Goal: Obtain resource: Obtain resource

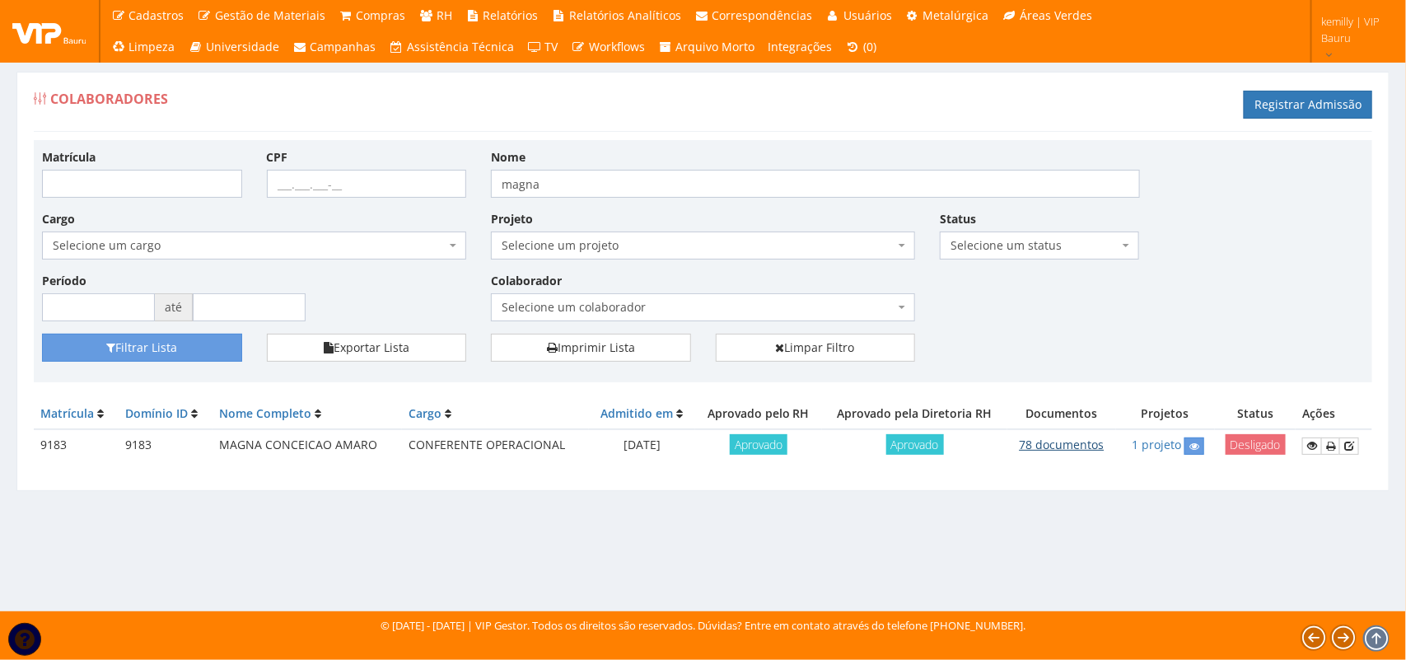
click at [1069, 441] on link "78 documentos" at bounding box center [1061, 444] width 85 height 16
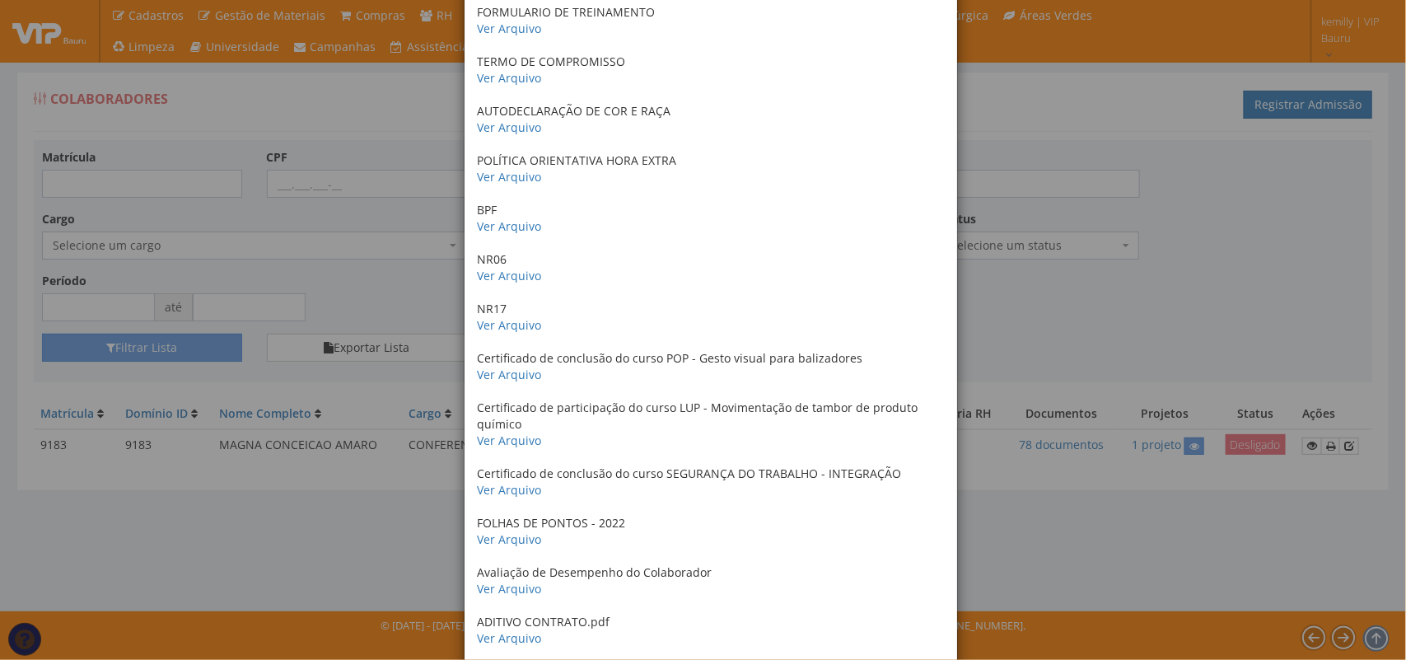
scroll to position [1441, 0]
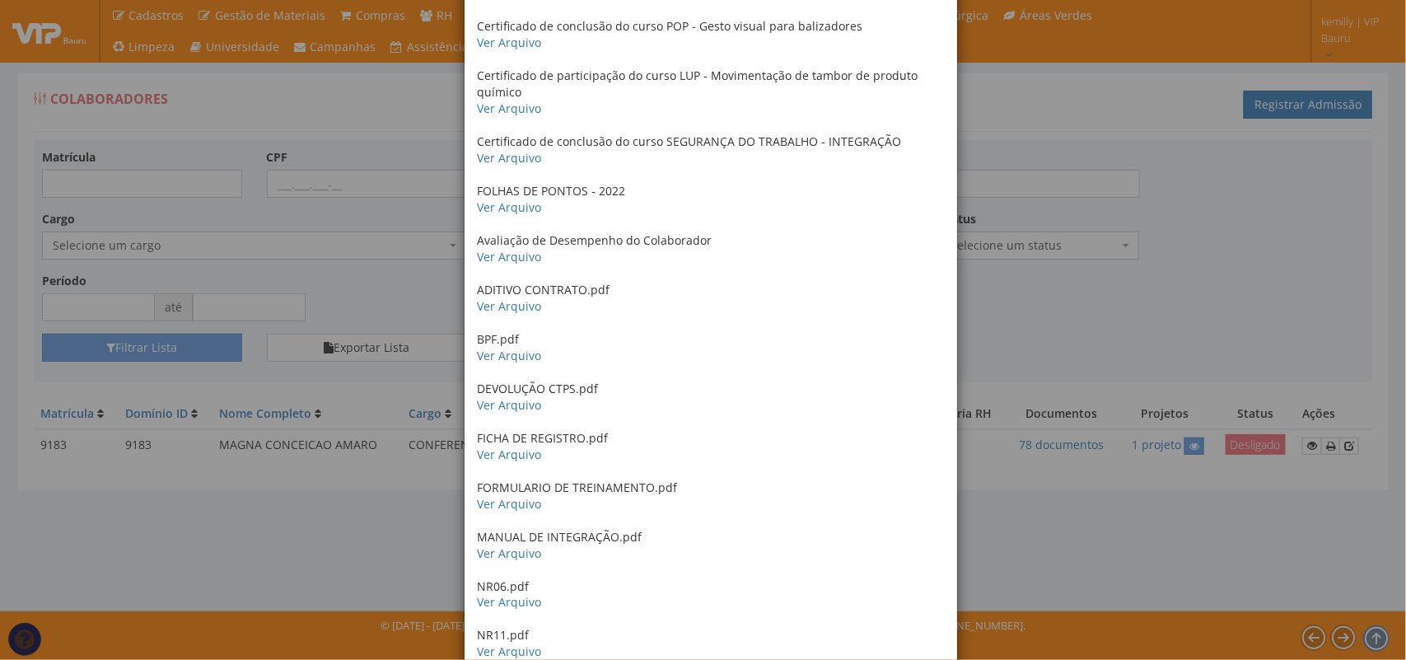
click at [1229, 338] on div "× Documentos / Colaborador: 9183 - MAGNA CONCEICAO AMARO CERTIDAO DE CASAMENTO …" at bounding box center [703, 330] width 1406 height 660
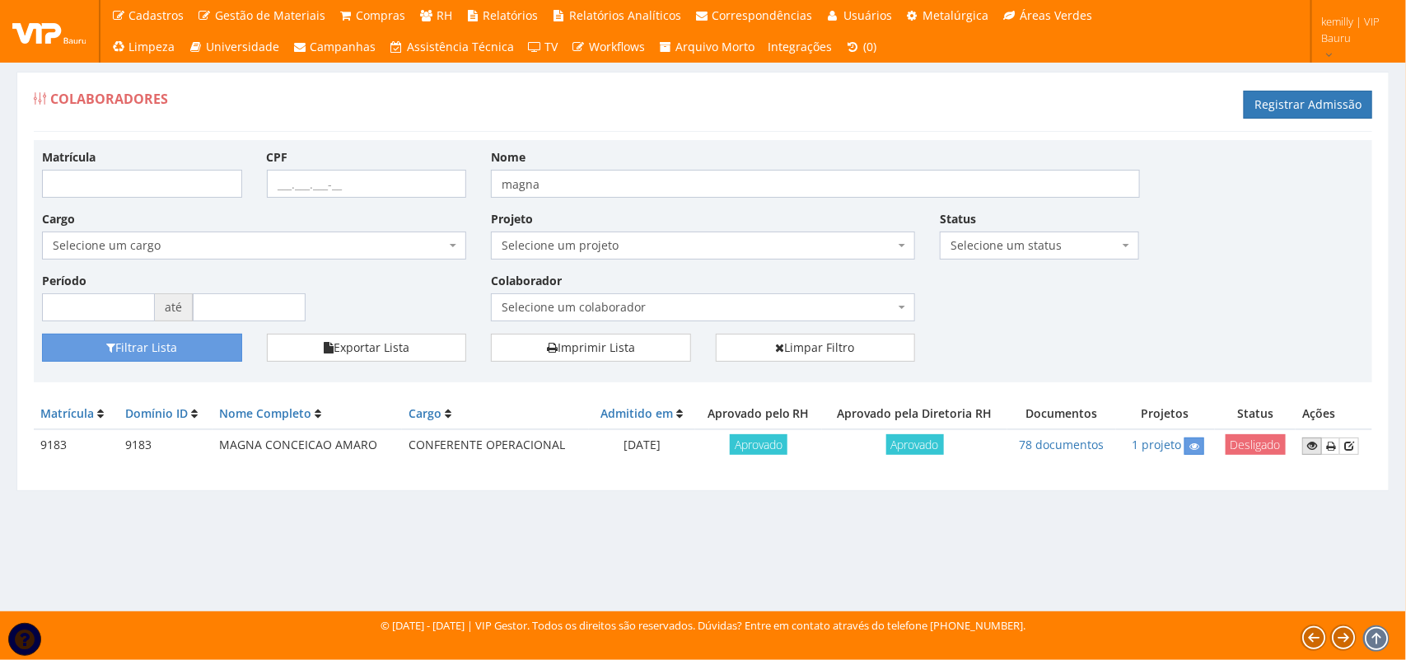
click at [1308, 446] on icon at bounding box center [1312, 446] width 10 height 12
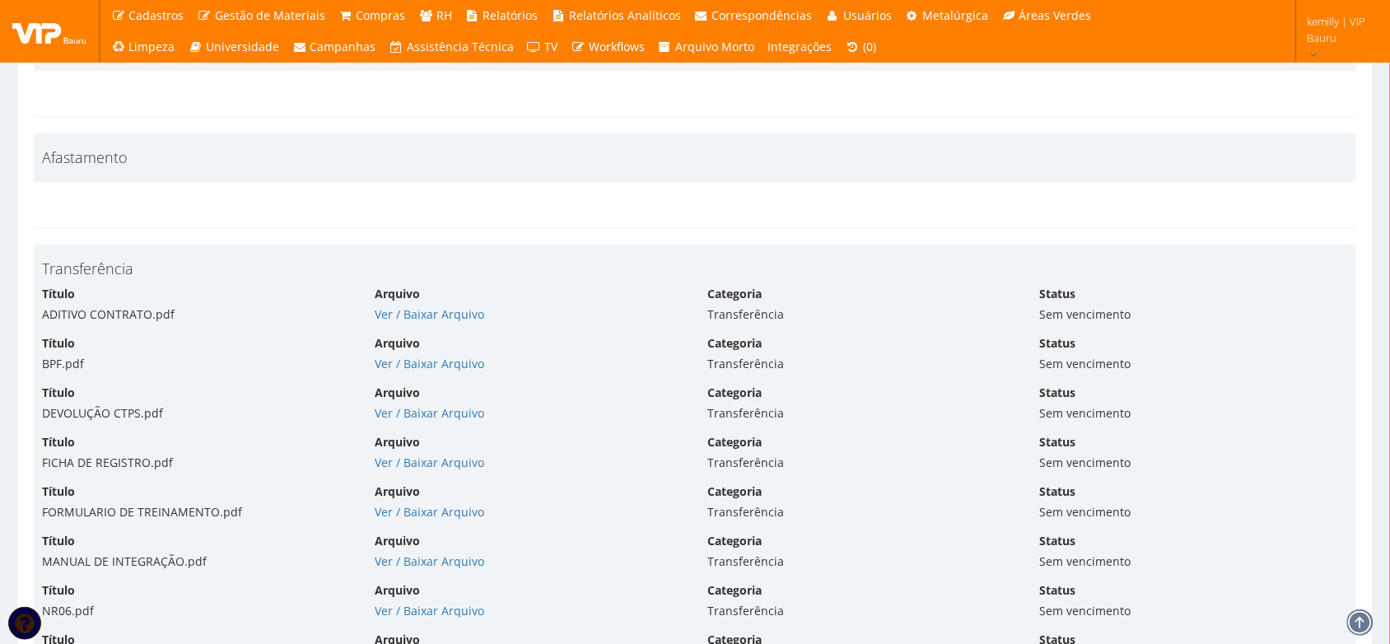
scroll to position [8647, 0]
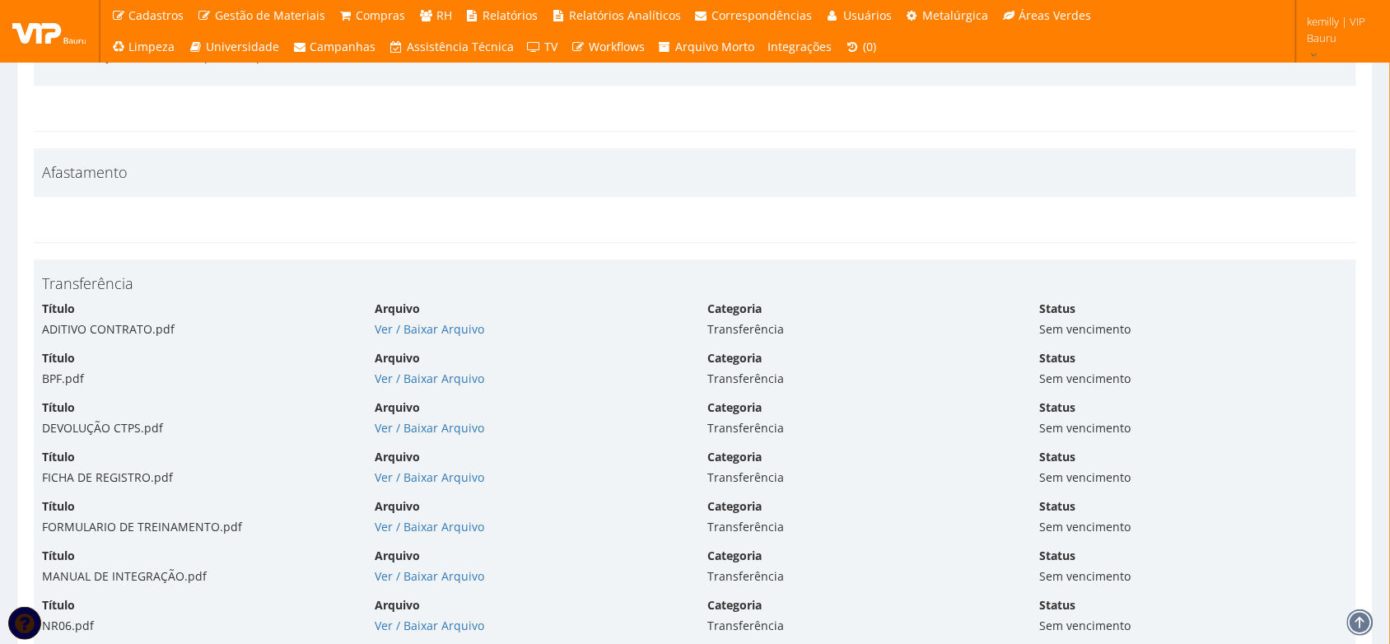
click at [408, 328] on div "Arquivo Ver / Baixar Arquivo" at bounding box center [528, 319] width 333 height 37
click at [401, 337] on link "Ver / Baixar Arquivo" at bounding box center [430, 329] width 110 height 16
click at [418, 384] on link "Ver / Baixar Arquivo" at bounding box center [430, 379] width 110 height 16
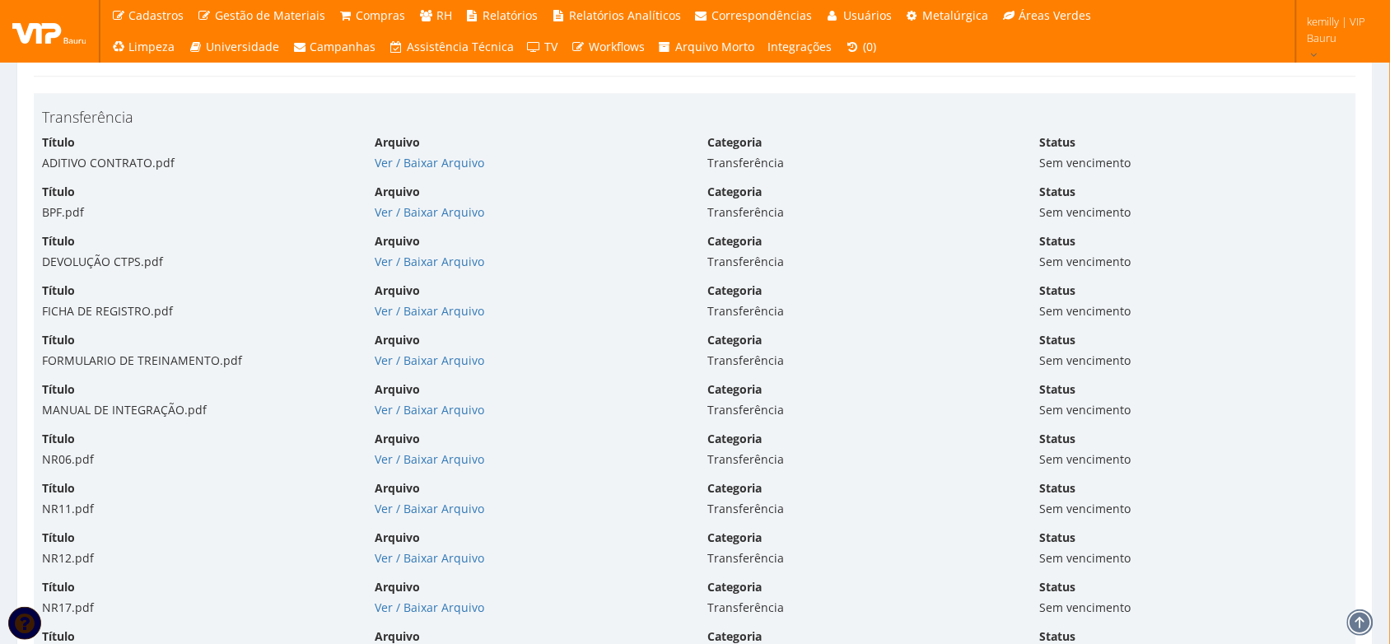
scroll to position [8751, 0]
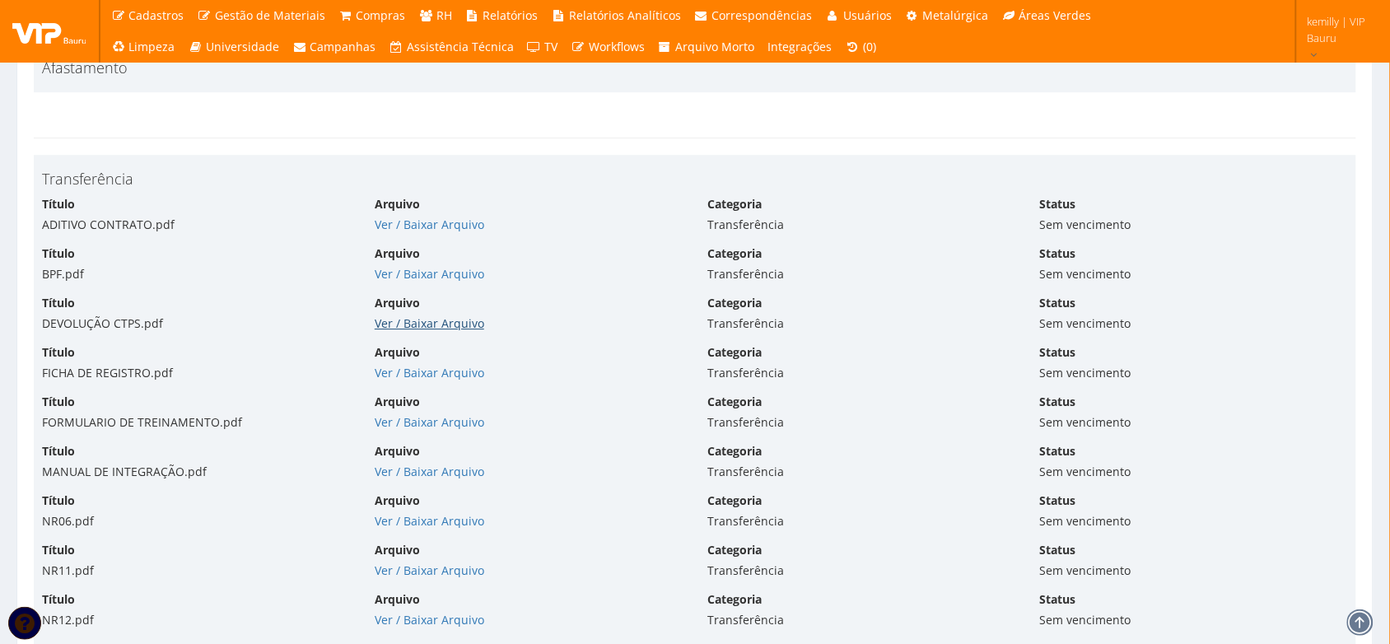
click at [424, 331] on link "Ver / Baixar Arquivo" at bounding box center [430, 323] width 110 height 16
click at [427, 380] on link "Ver / Baixar Arquivo" at bounding box center [430, 373] width 110 height 16
click at [438, 430] on link "Ver / Baixar Arquivo" at bounding box center [430, 422] width 110 height 16
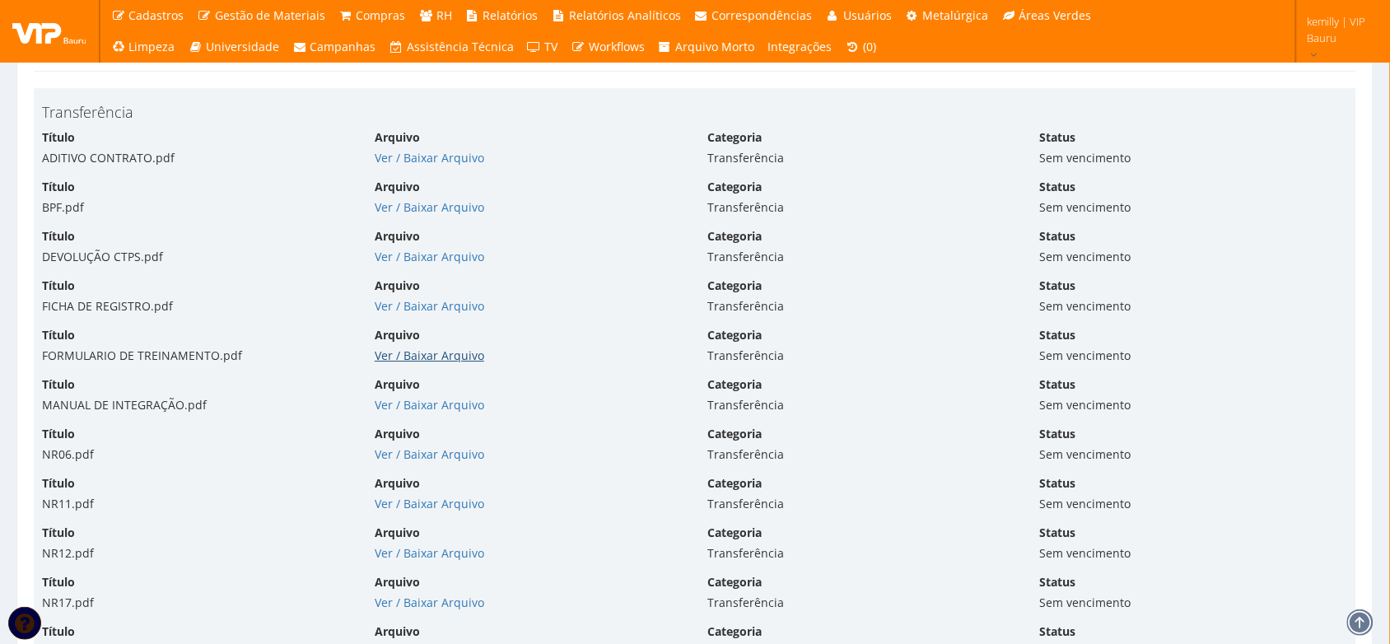
scroll to position [8854, 0]
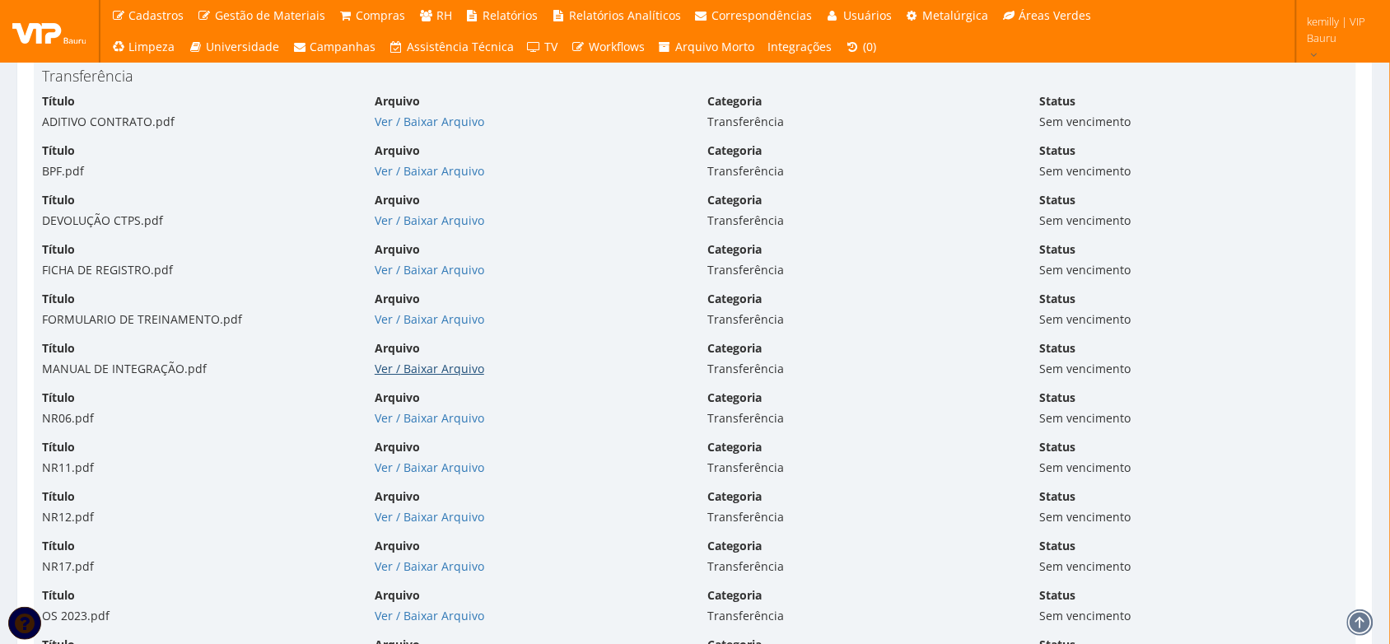
click at [396, 376] on link "Ver / Baixar Arquivo" at bounding box center [430, 369] width 110 height 16
click at [418, 426] on link "Ver / Baixar Arquivo" at bounding box center [430, 418] width 110 height 16
click at [435, 475] on link "Ver / Baixar Arquivo" at bounding box center [430, 468] width 110 height 16
click at [447, 525] on link "Ver / Baixar Arquivo" at bounding box center [430, 517] width 110 height 16
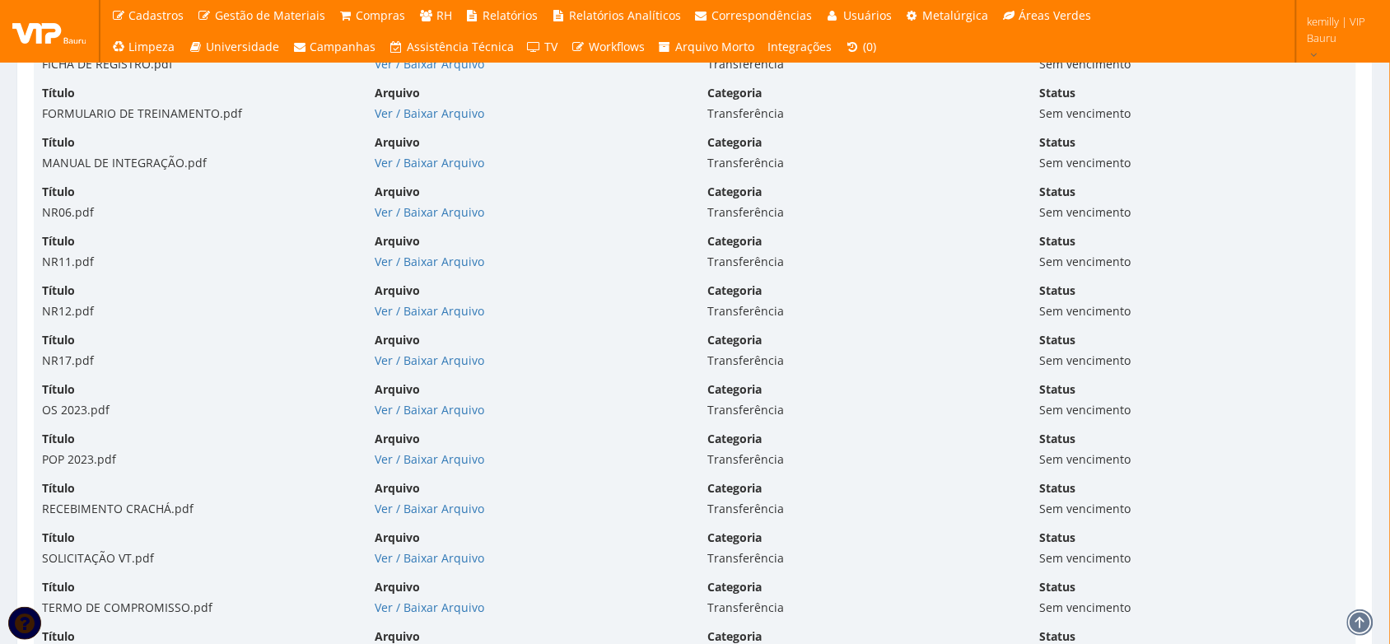
click at [422, 369] on div "Ver / Baixar Arquivo" at bounding box center [529, 360] width 308 height 16
click at [422, 368] on link "Ver / Baixar Arquivo" at bounding box center [430, 360] width 110 height 16
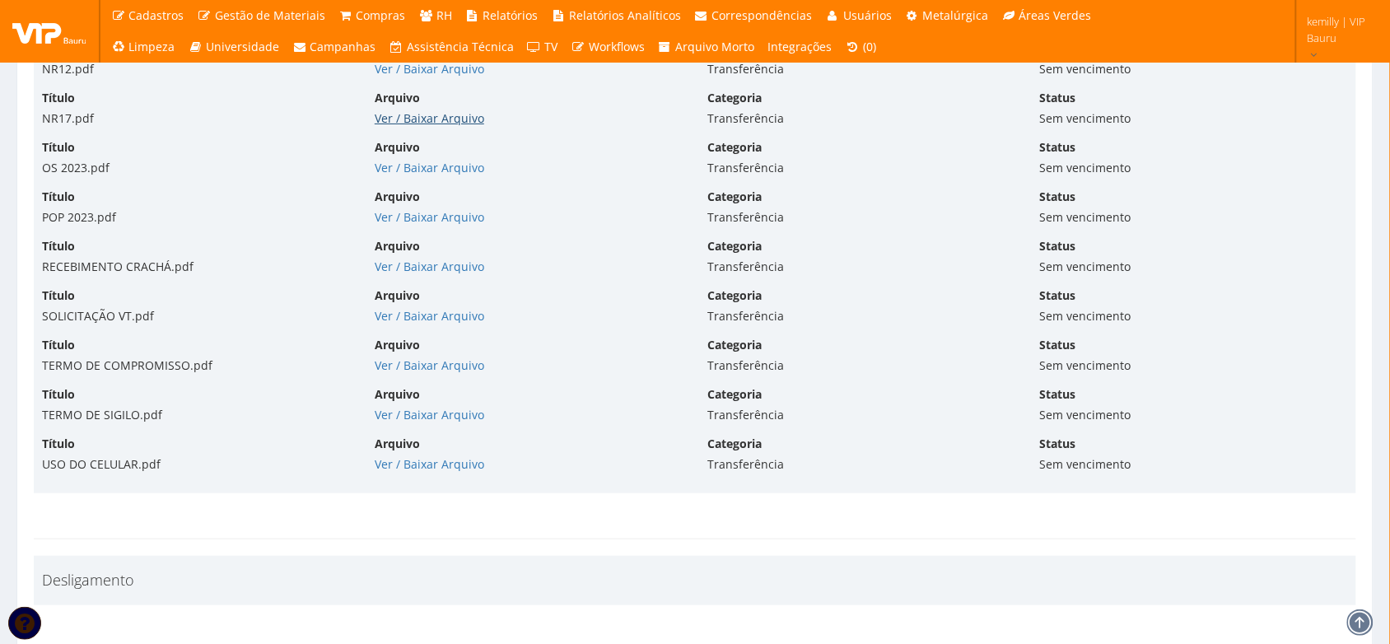
scroll to position [9266, 0]
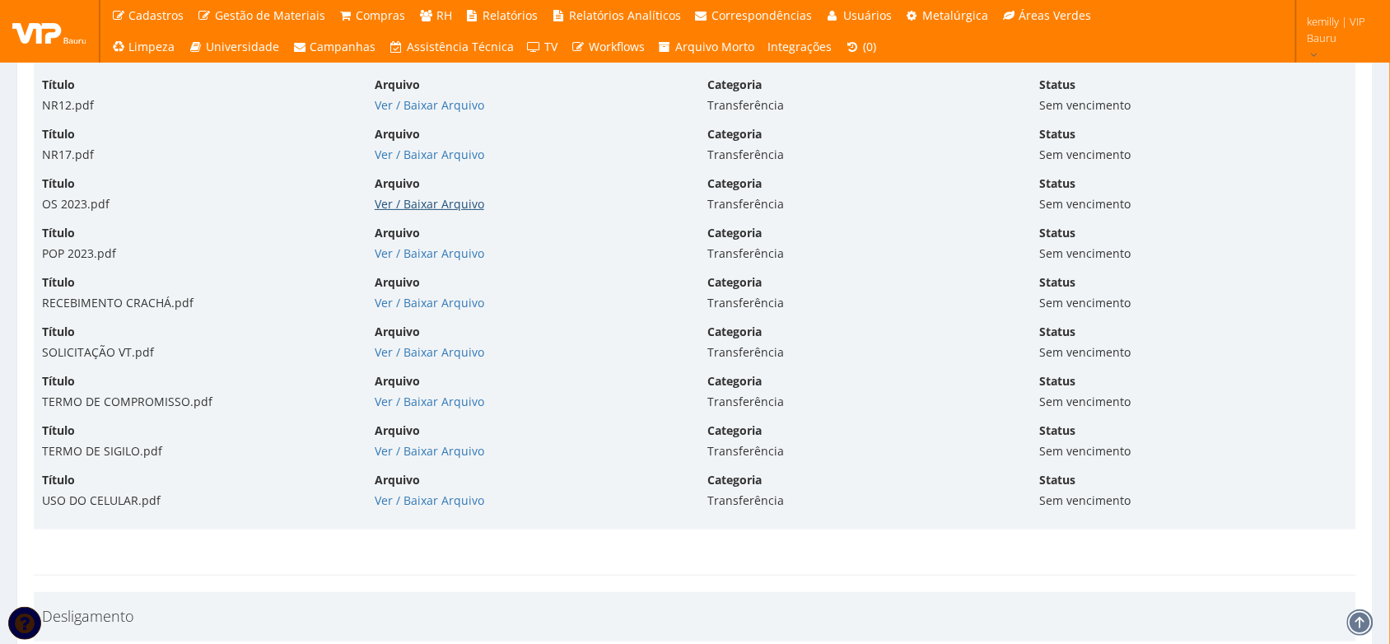
click at [408, 212] on link "Ver / Baixar Arquivo" at bounding box center [430, 204] width 110 height 16
click at [417, 252] on div "Arquivo Ver / Baixar Arquivo" at bounding box center [528, 243] width 333 height 37
click at [406, 272] on div "Título POP 2023.pdf Arquivo Ver / [GEOGRAPHIC_DATA] Categoria Transferência Sta…" at bounding box center [695, 249] width 1331 height 49
click at [416, 258] on link "Ver / Baixar Arquivo" at bounding box center [430, 253] width 110 height 16
click at [450, 309] on link "Ver / Baixar Arquivo" at bounding box center [430, 303] width 110 height 16
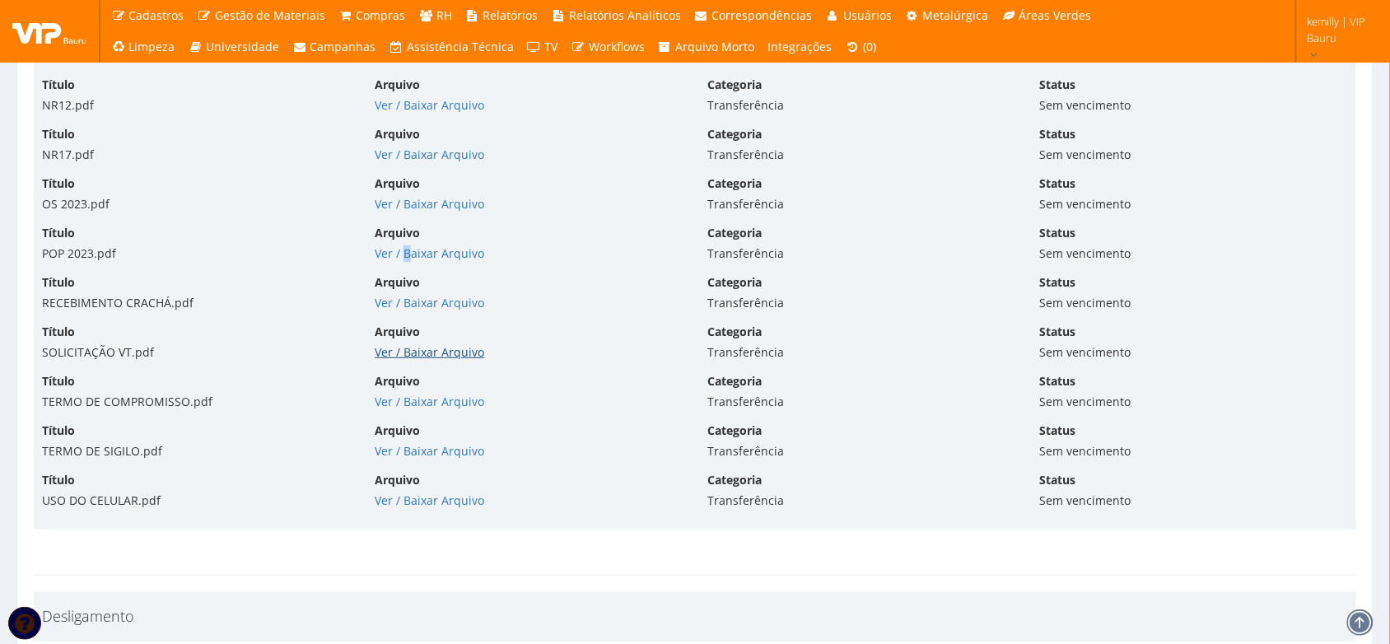
click at [398, 360] on link "Ver / Baixar Arquivo" at bounding box center [430, 352] width 110 height 16
click at [451, 408] on link "Ver / Baixar Arquivo" at bounding box center [430, 402] width 110 height 16
click at [454, 459] on link "Ver / Baixar Arquivo" at bounding box center [430, 451] width 110 height 16
click at [441, 508] on link "Ver / Baixar Arquivo" at bounding box center [430, 500] width 110 height 16
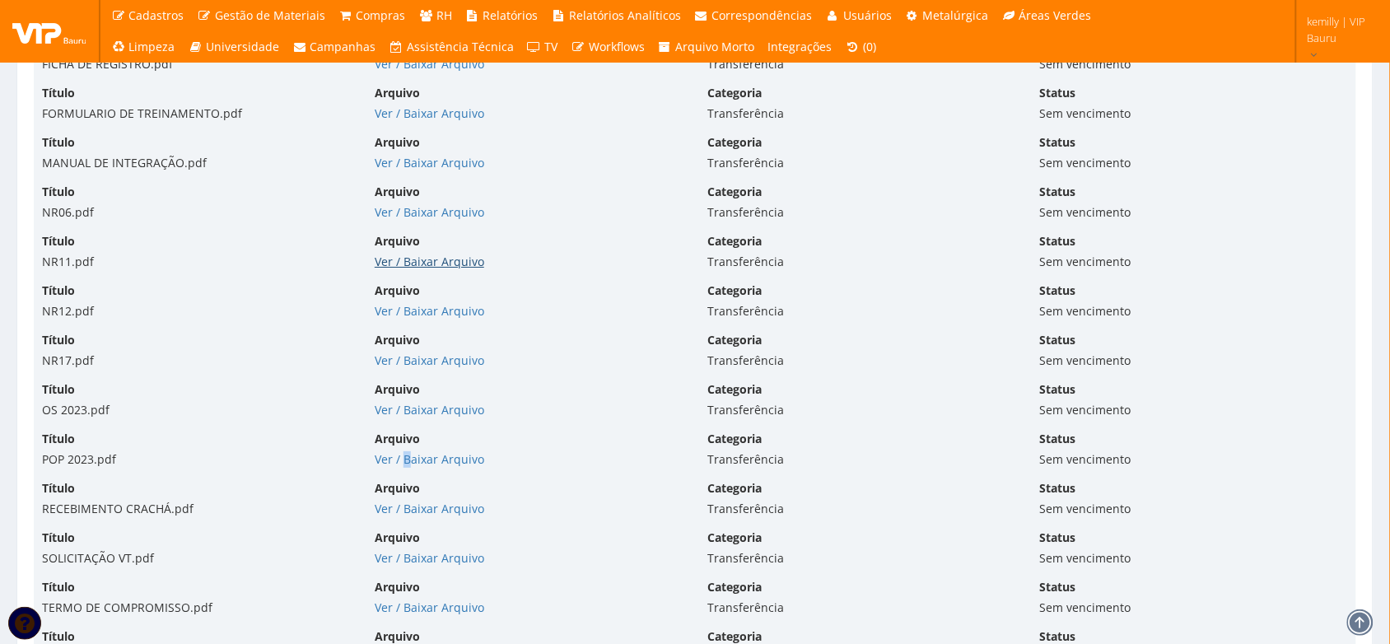
click at [450, 268] on link "Ver / Baixar Arquivo" at bounding box center [430, 262] width 110 height 16
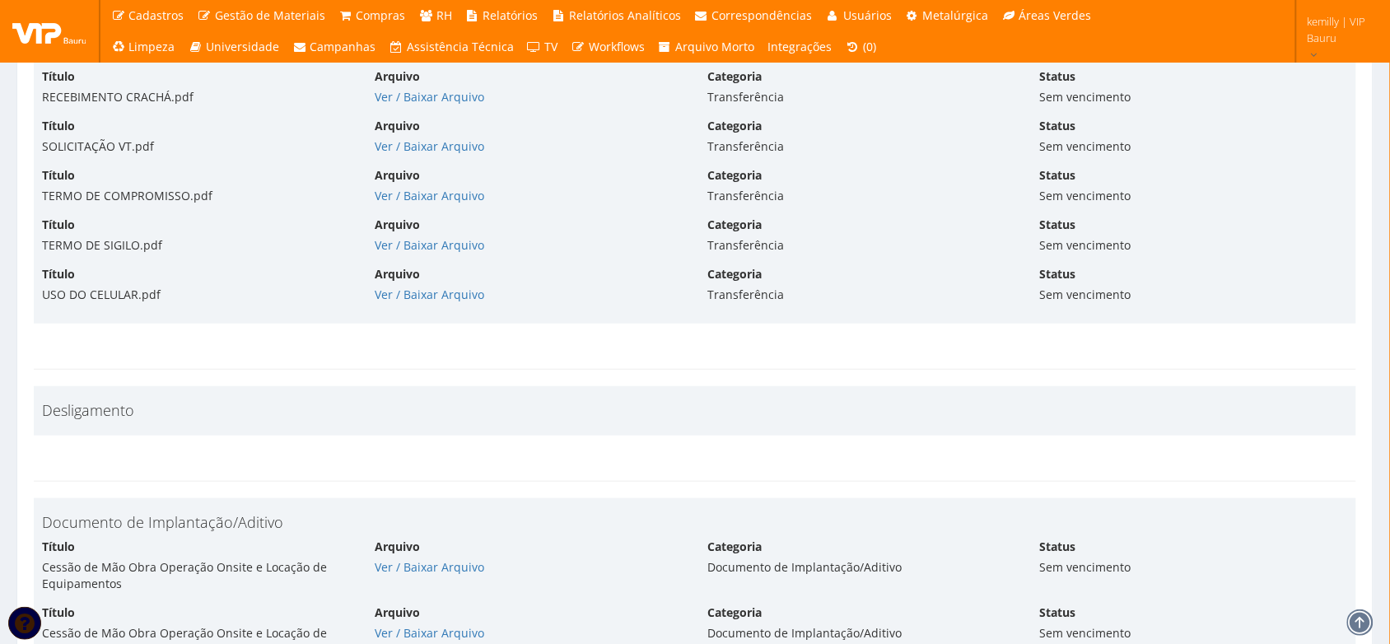
drag, startPoint x: 296, startPoint y: 252, endPoint x: 298, endPoint y: 260, distance: 8.4
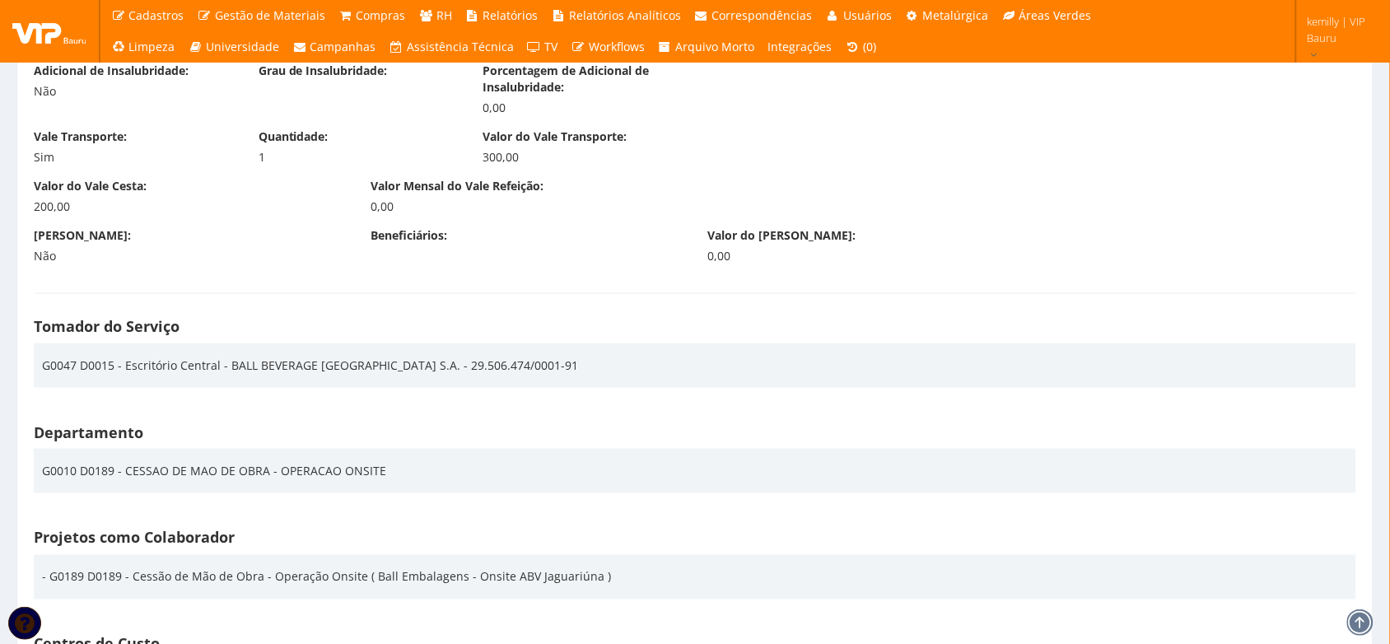
scroll to position [2278, 0]
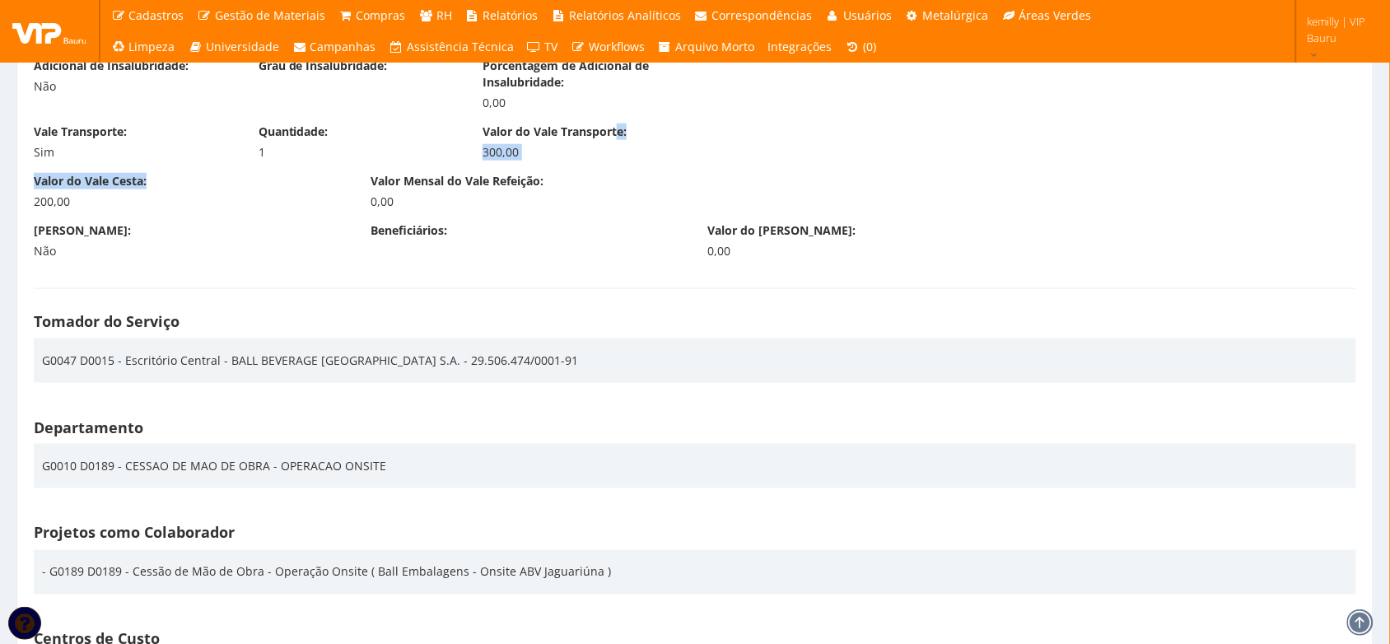
drag, startPoint x: 26, startPoint y: 210, endPoint x: 619, endPoint y: 146, distance: 596.4
click at [595, 240] on div "Beneficiários:" at bounding box center [526, 232] width 337 height 21
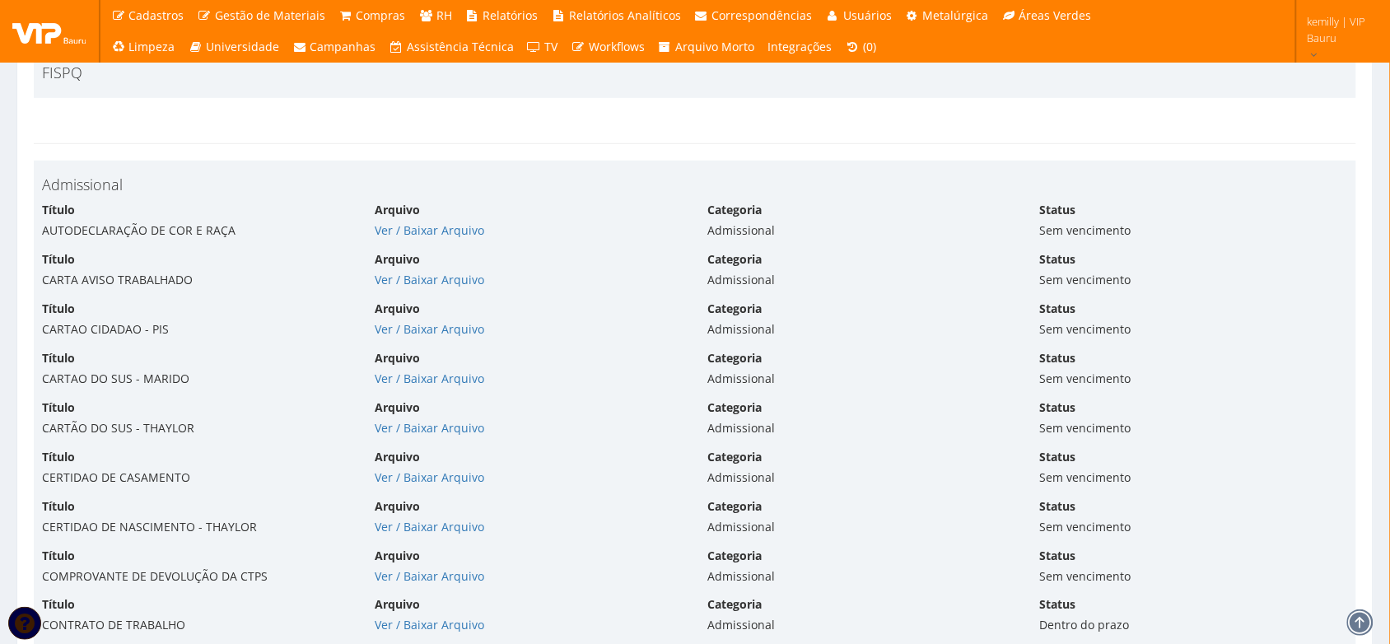
scroll to position [3925, 0]
